Goal: Transaction & Acquisition: Obtain resource

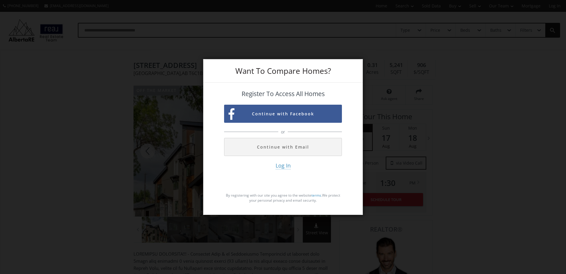
click at [385, 135] on div "Want To Compare Homes? Register To Access All Homes Continue with Facebook or C…" at bounding box center [283, 137] width 566 height 274
click at [273, 147] on button "Continue with Email" at bounding box center [283, 147] width 118 height 18
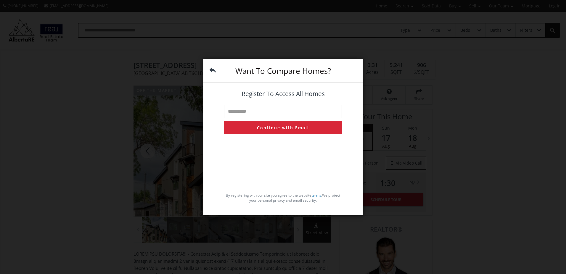
click at [268, 111] on input "text" at bounding box center [283, 111] width 118 height 13
type input "**********"
click at [273, 130] on button "Continue with Email" at bounding box center [283, 127] width 118 height 13
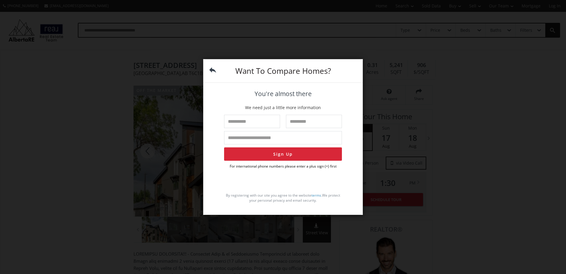
click at [262, 118] on input "text" at bounding box center [252, 121] width 56 height 13
type input "*****"
click at [296, 123] on input "text" at bounding box center [314, 121] width 56 height 13
type input "*****"
type input "**********"
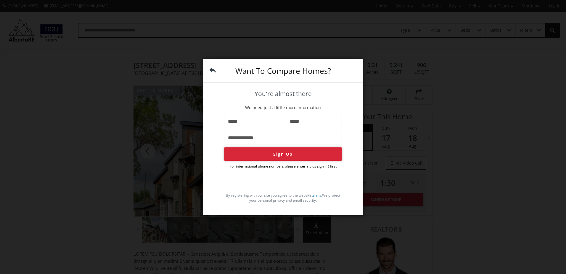
click at [278, 150] on button "Sign Up" at bounding box center [283, 153] width 118 height 13
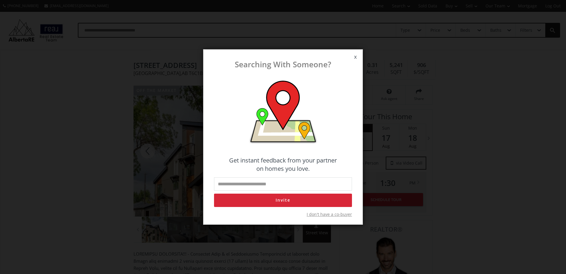
click at [278, 184] on input "email" at bounding box center [283, 183] width 138 height 13
click at [330, 161] on h4 "Get instant feedback from your partner on homes you love." at bounding box center [283, 164] width 138 height 17
click at [337, 214] on span "I don't have a co-buyer" at bounding box center [329, 214] width 45 height 6
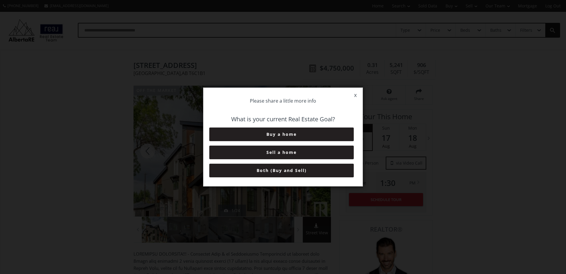
click at [354, 94] on span "x" at bounding box center [355, 95] width 15 height 17
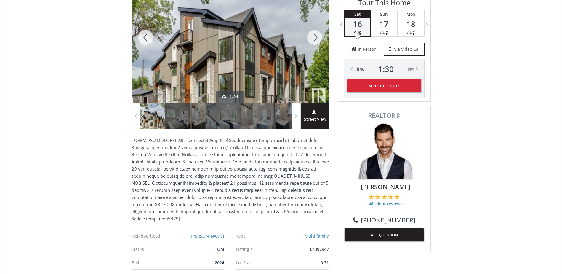
scroll to position [121, 0]
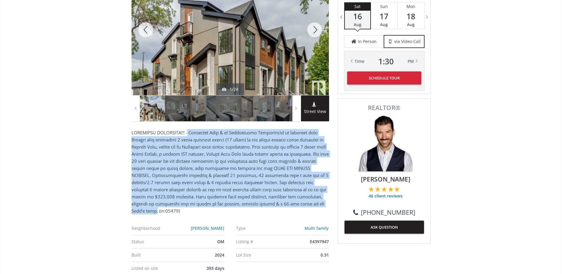
drag, startPoint x: 186, startPoint y: 130, endPoint x: 141, endPoint y: 209, distance: 90.6
click at [141, 209] on p at bounding box center [229, 171] width 197 height 85
drag, startPoint x: 141, startPoint y: 209, endPoint x: 225, endPoint y: 169, distance: 93.1
copy p "Extremely Rare & an Exceptional Opportunity to purchase this 7plex that include…"
click at [236, 62] on div at bounding box center [229, 29] width 197 height 131
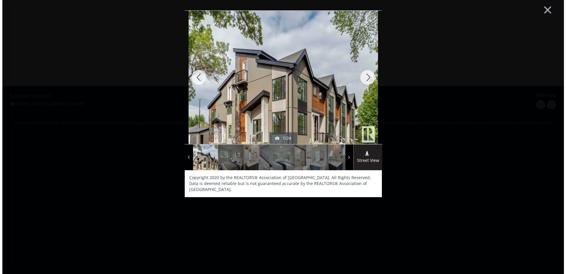
scroll to position [0, 0]
